Goal: Find contact information: Find contact information

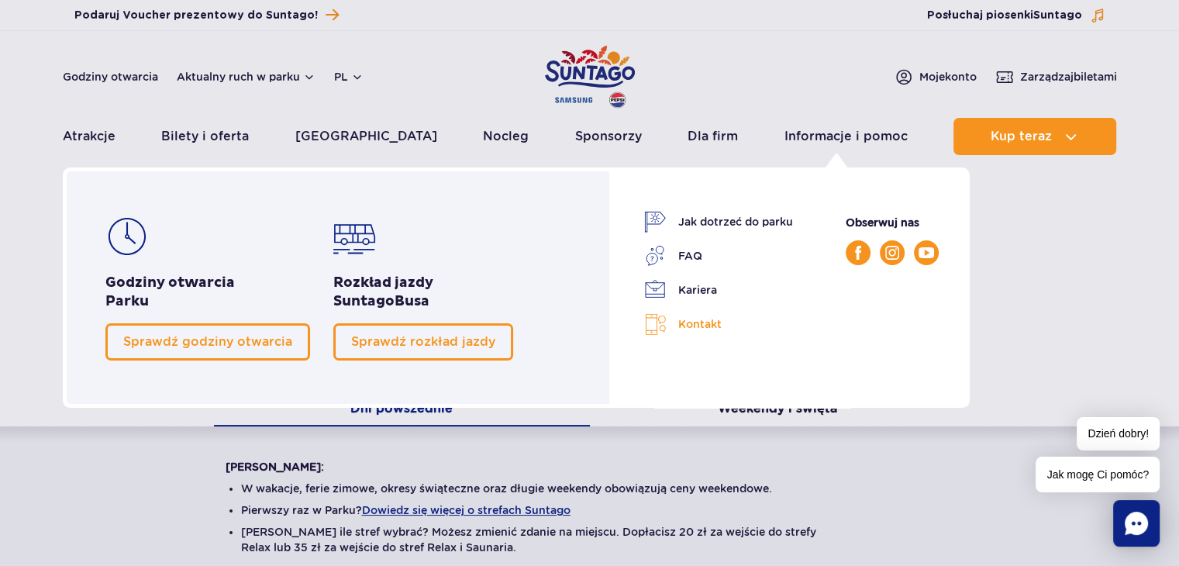
click at [714, 326] on link "Kontakt" at bounding box center [718, 324] width 149 height 22
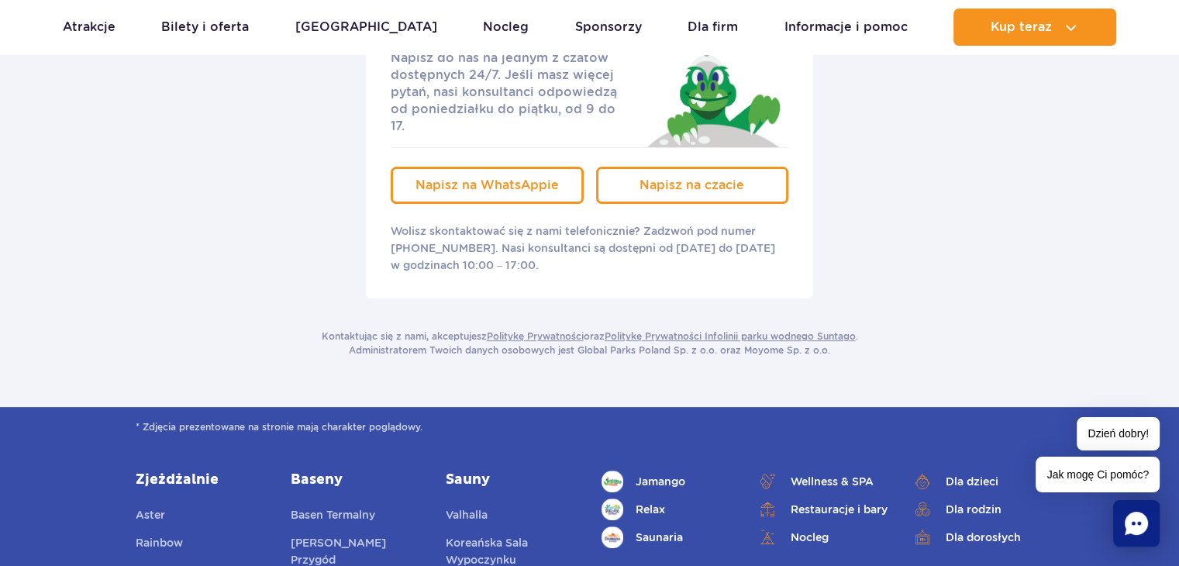
scroll to position [342, 0]
